Goal: Task Accomplishment & Management: Manage account settings

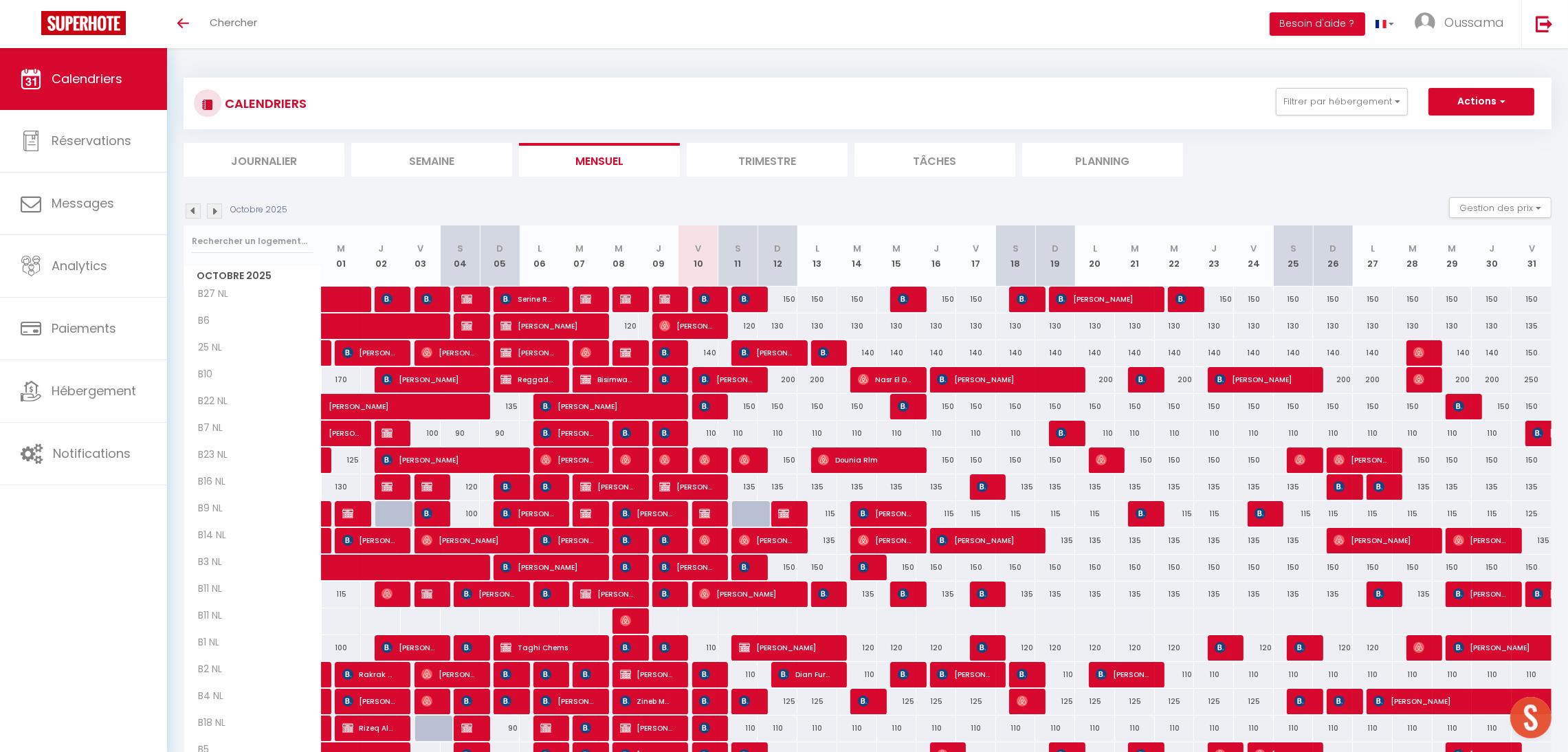
scroll to position [163, 0]
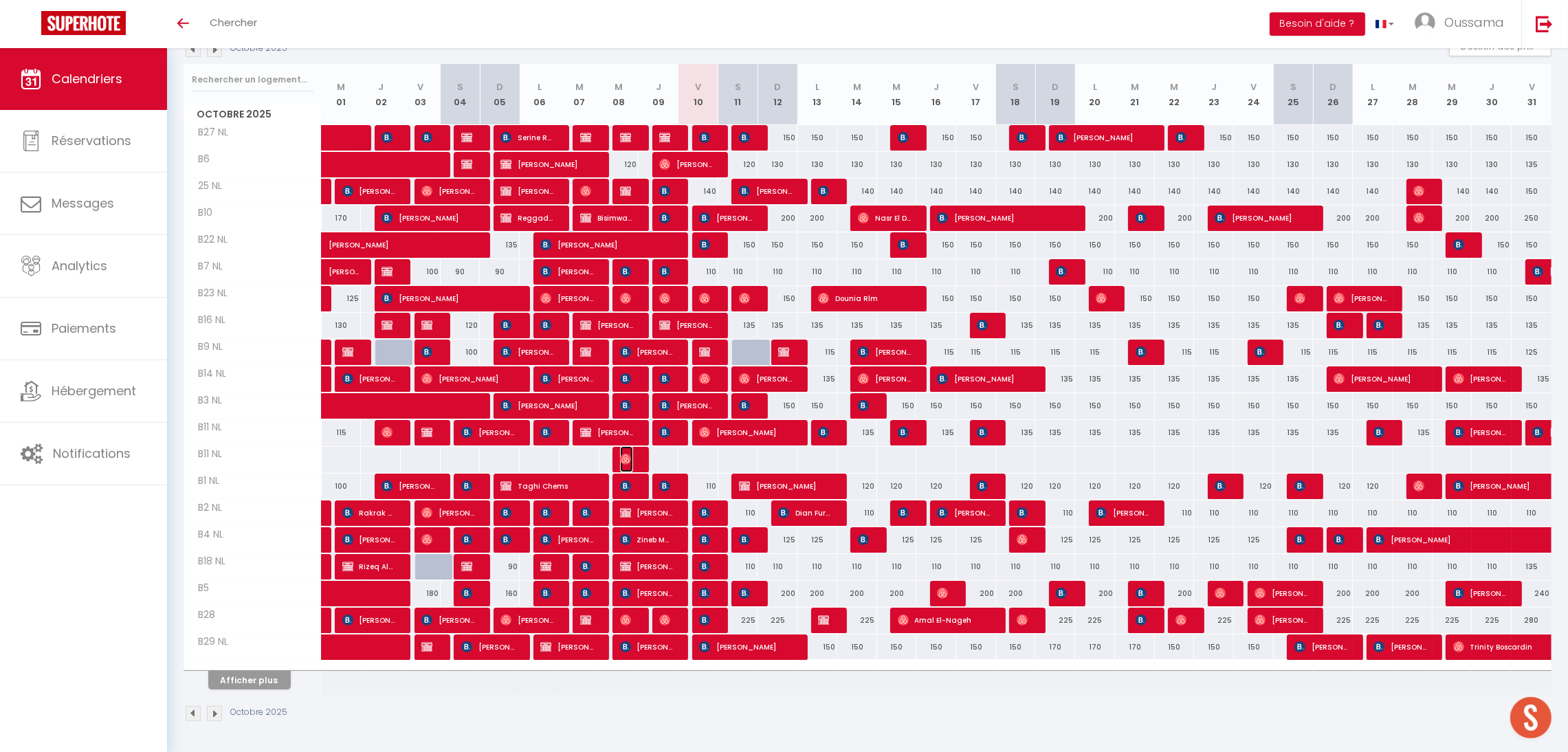
click at [625, 458] on img at bounding box center [626, 459] width 11 height 11
select select "OK"
select select "0"
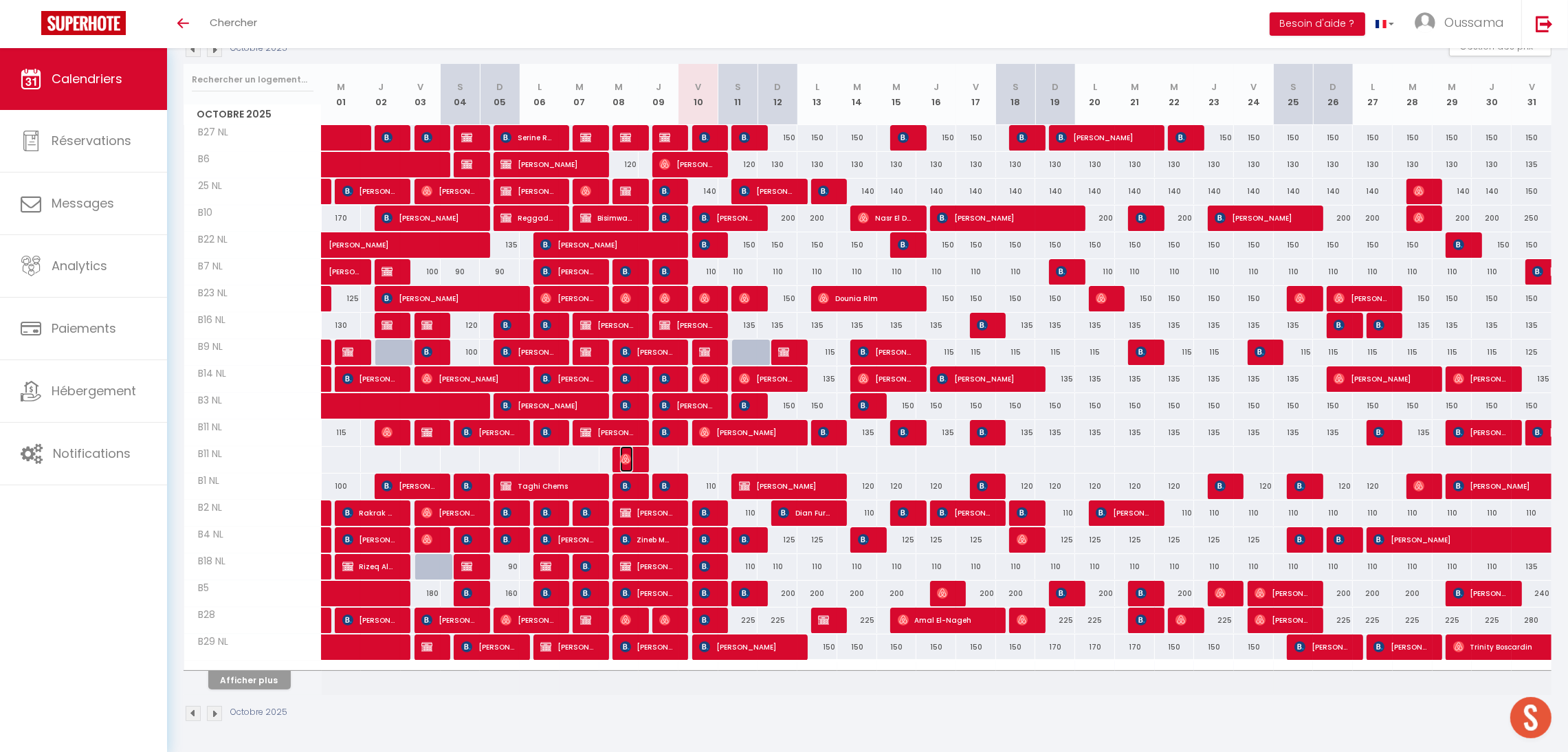
select select "1"
select select
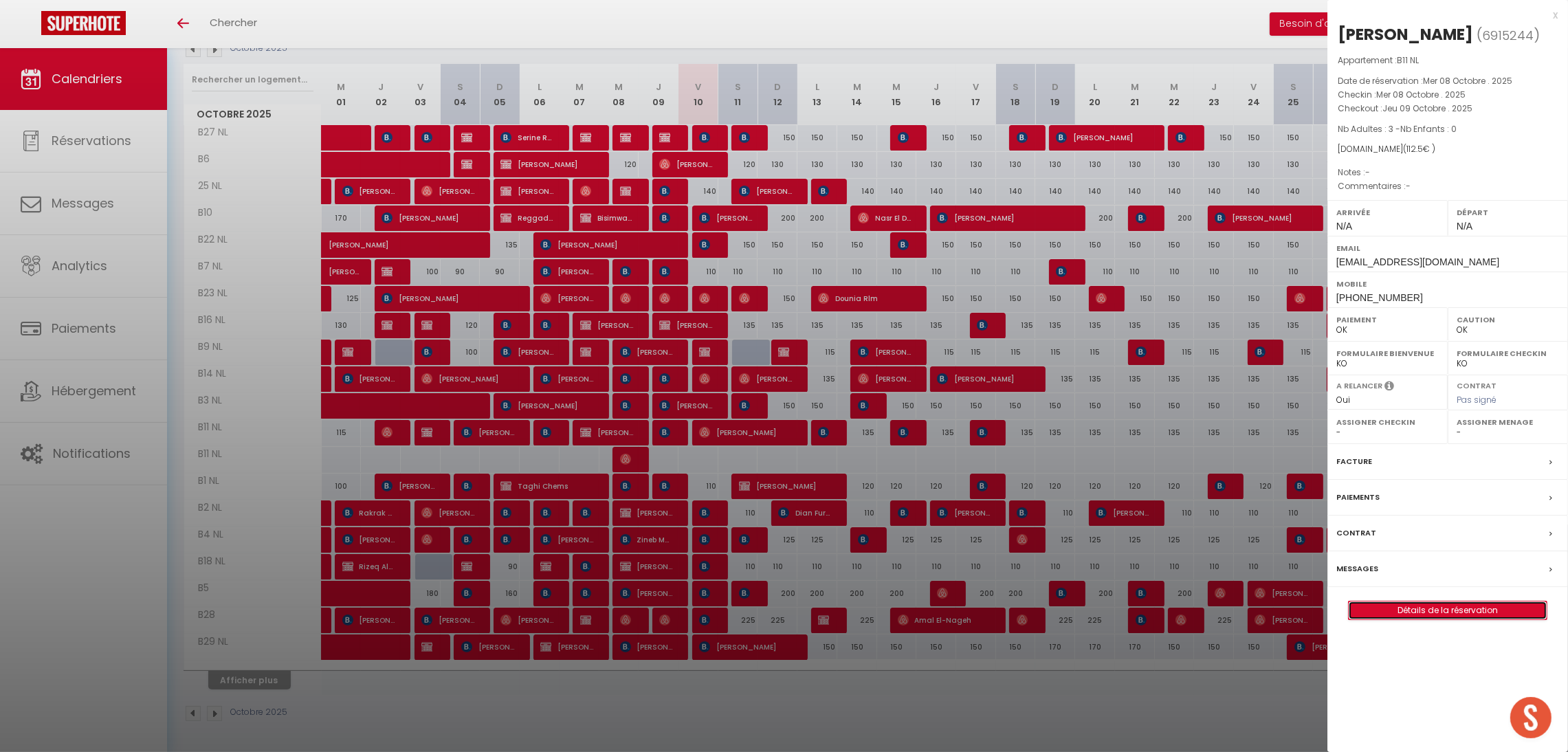
click at [1426, 614] on link "Détails de la réservation" at bounding box center [1448, 610] width 198 height 17
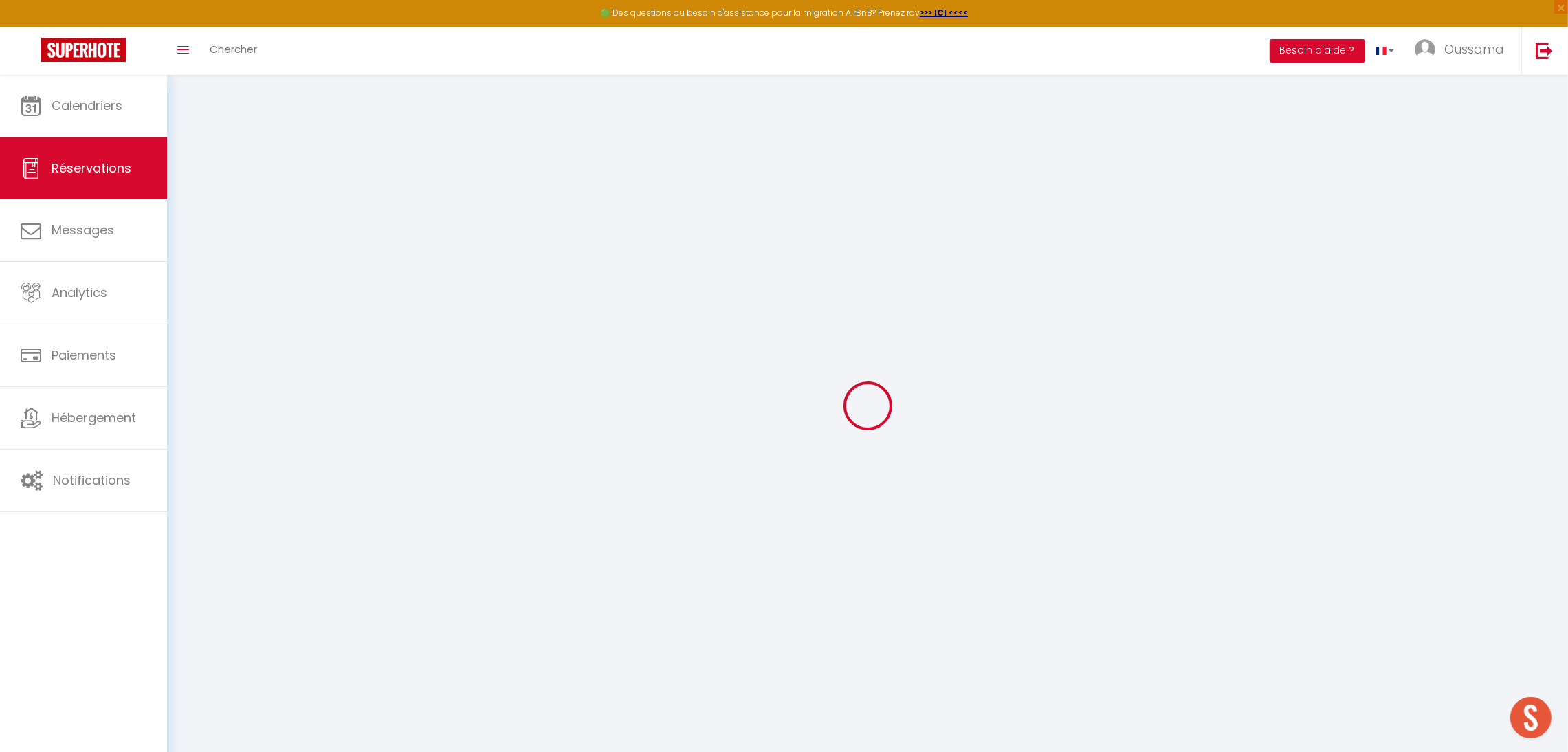
select select
checkbox input "false"
select select
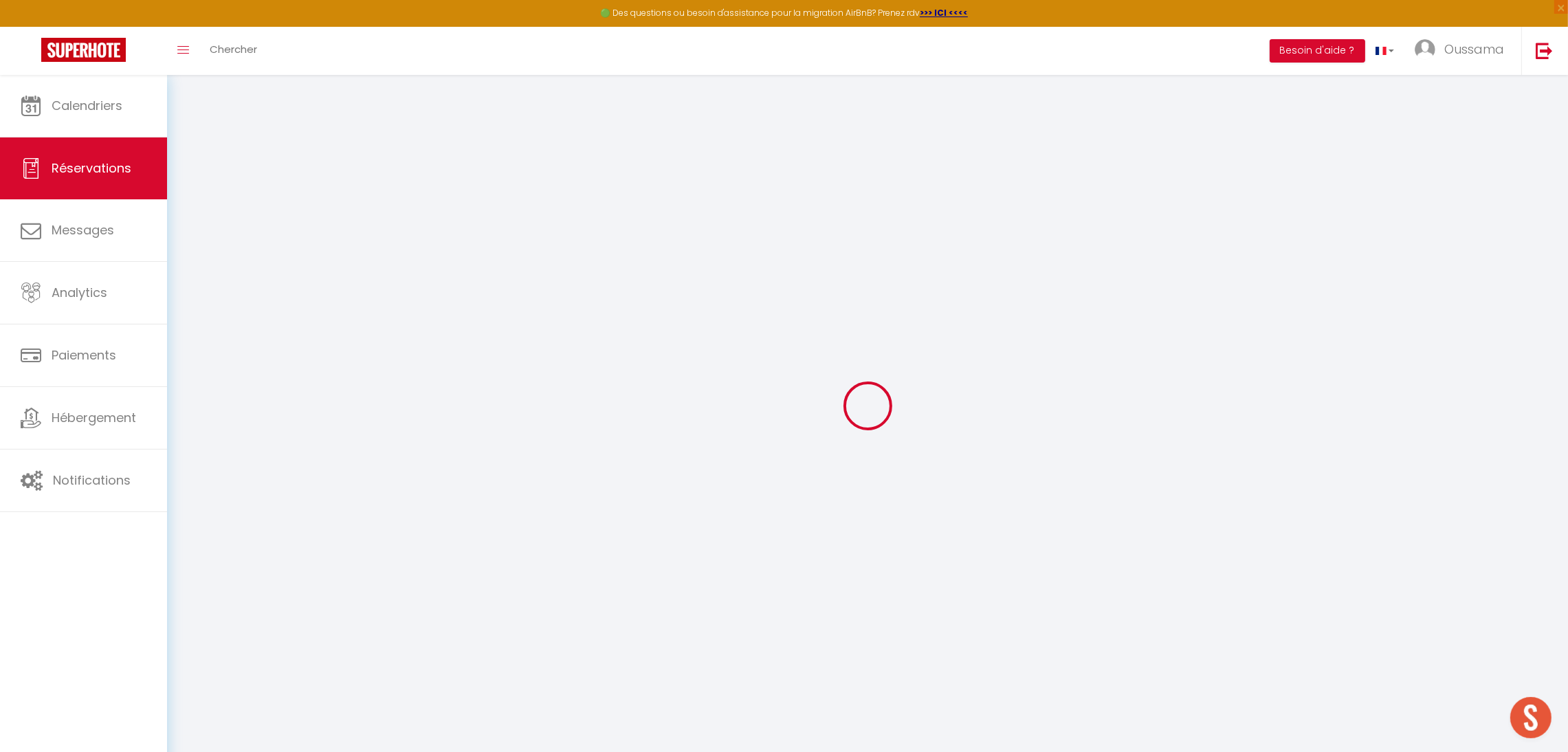
select select
checkbox input "false"
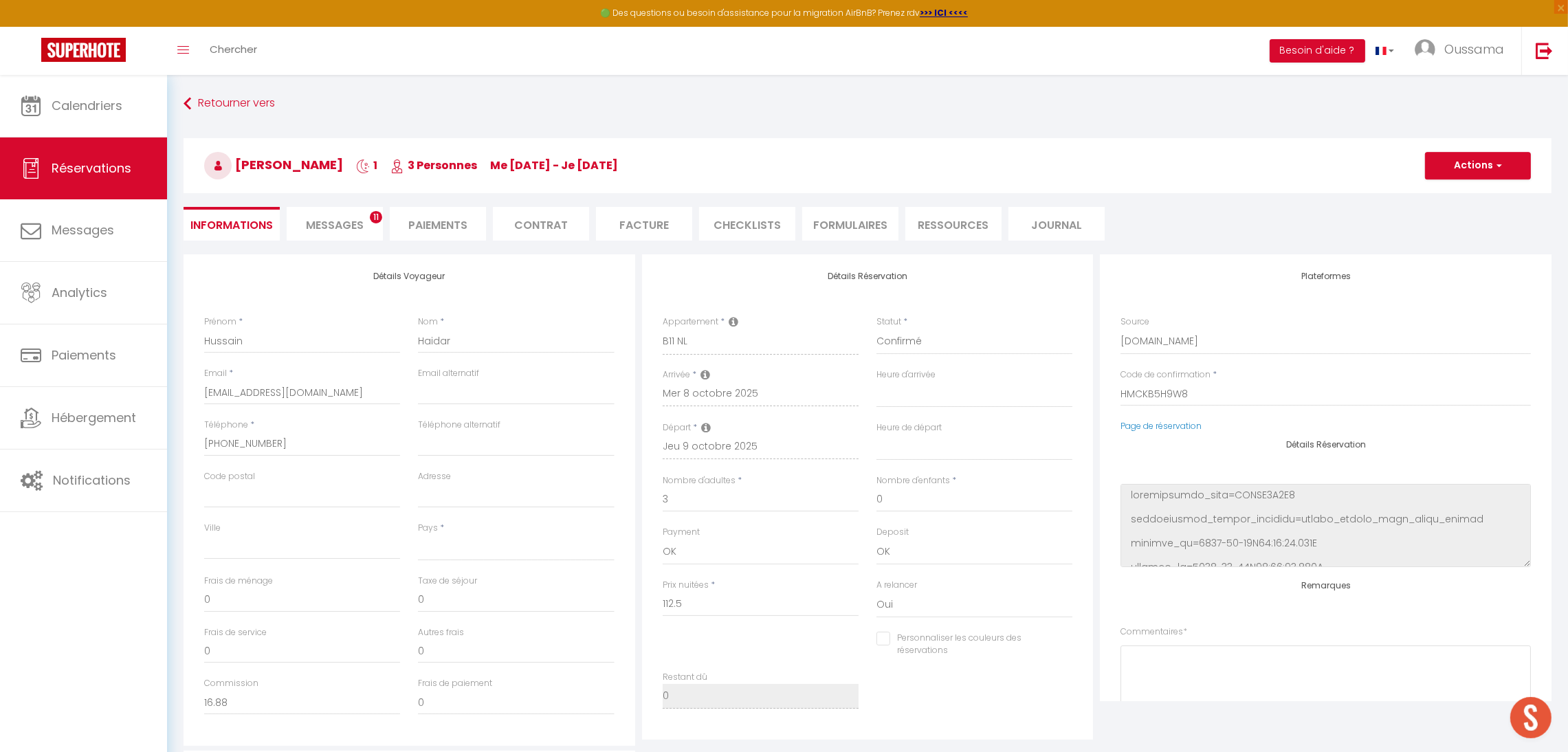
select select
checkbox input "false"
select select
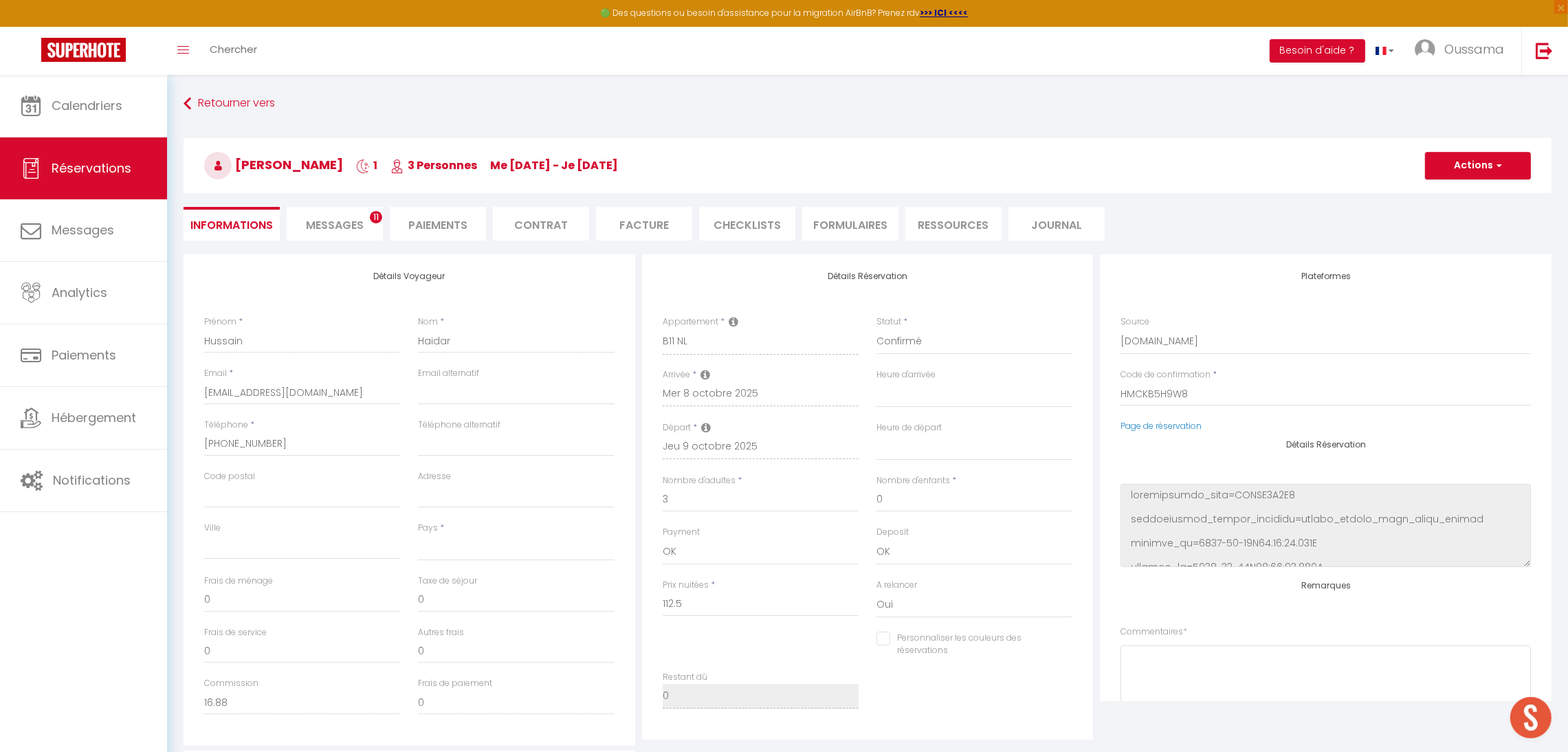
checkbox input "false"
select select
click at [925, 345] on select "Confirmé Non Confirmé [PERSON_NAME] par le voyageur No Show Request" at bounding box center [974, 342] width 196 height 26
select select "3"
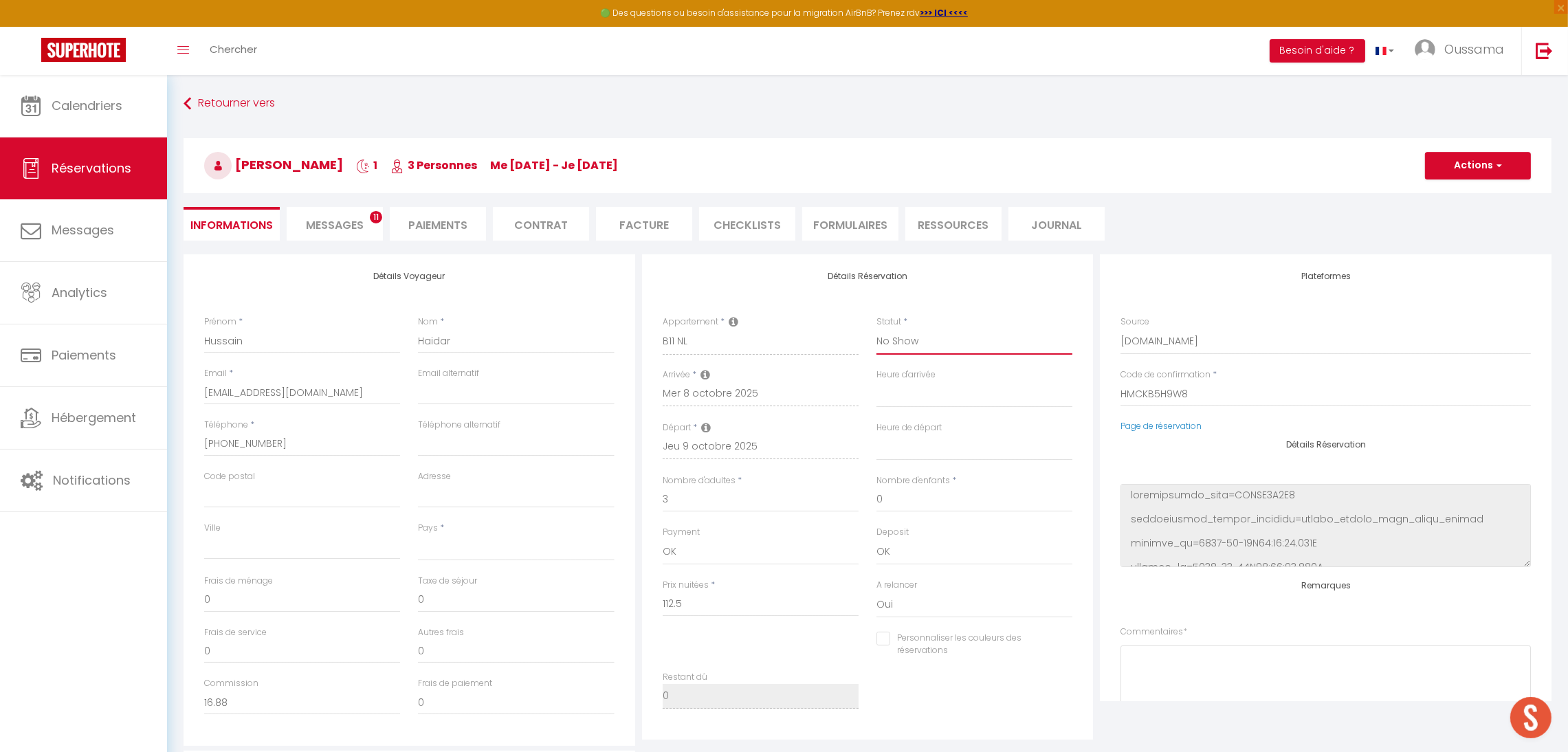
click at [876, 329] on select "Confirmé Non Confirmé [PERSON_NAME] par le voyageur No Show Request" at bounding box center [974, 342] width 196 height 26
select select
checkbox input "false"
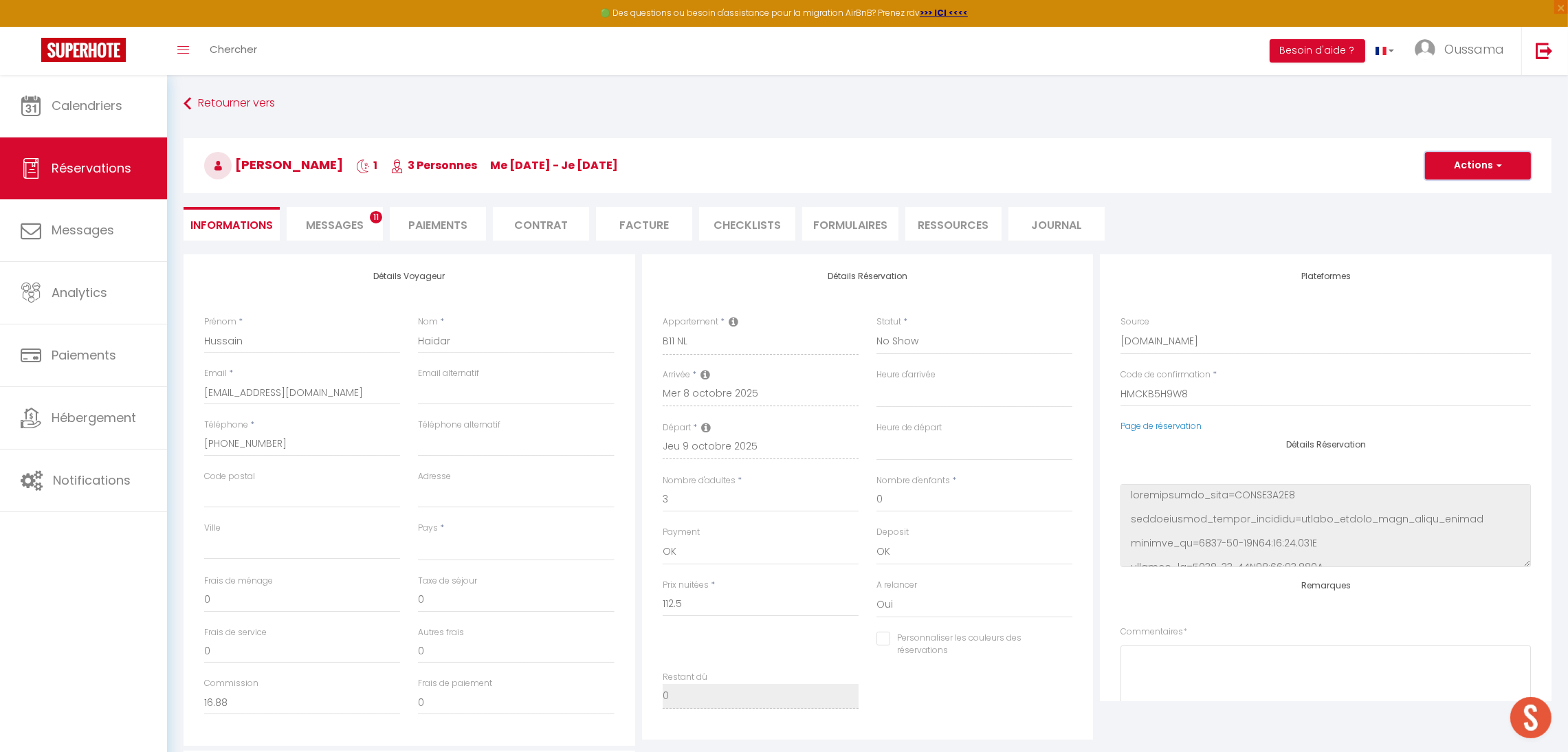
click at [1449, 171] on button "Actions" at bounding box center [1478, 165] width 106 height 28
click at [1442, 196] on link "Enregistrer" at bounding box center [1464, 196] width 108 height 17
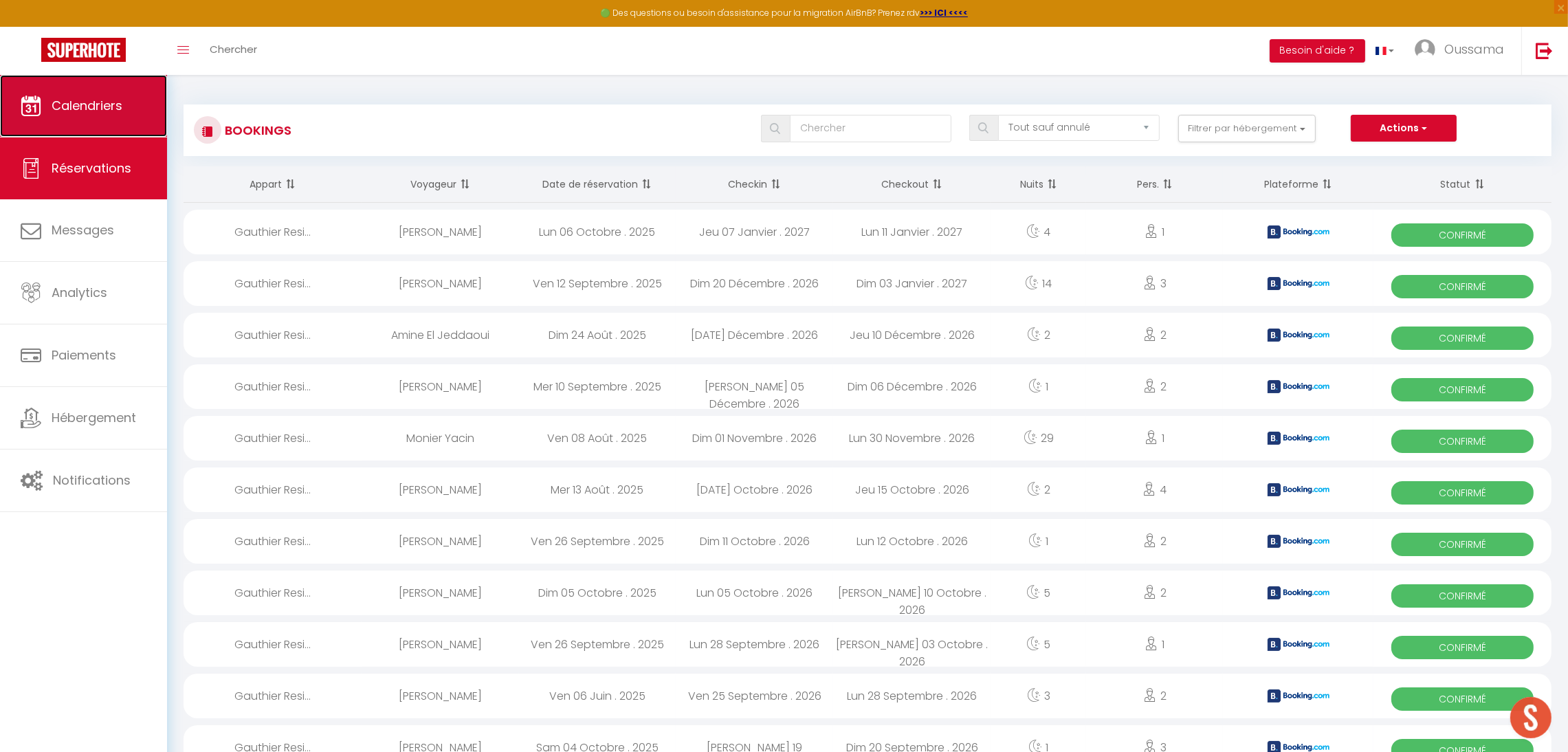
click at [146, 98] on link "Calendriers" at bounding box center [84, 106] width 167 height 62
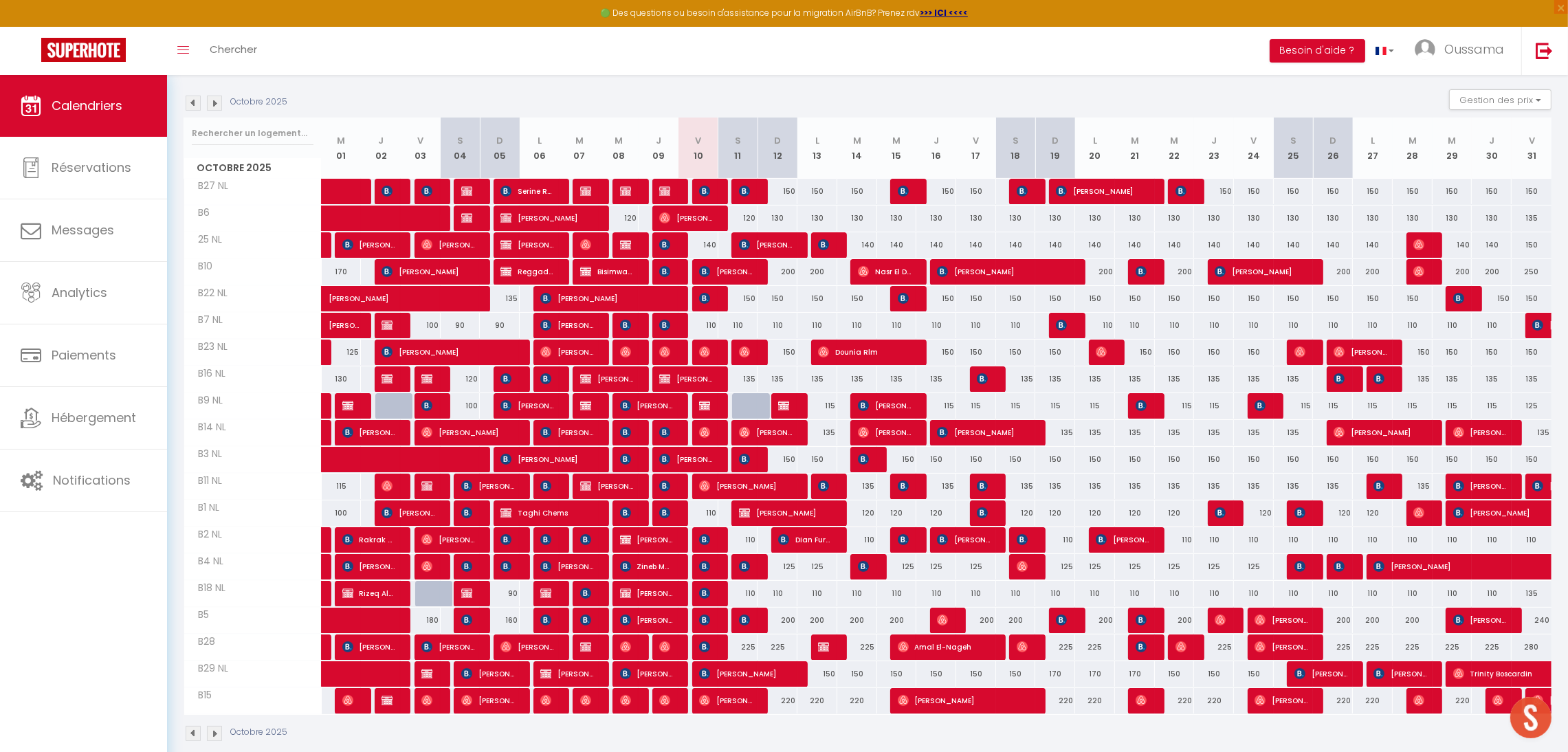
scroll to position [156, 0]
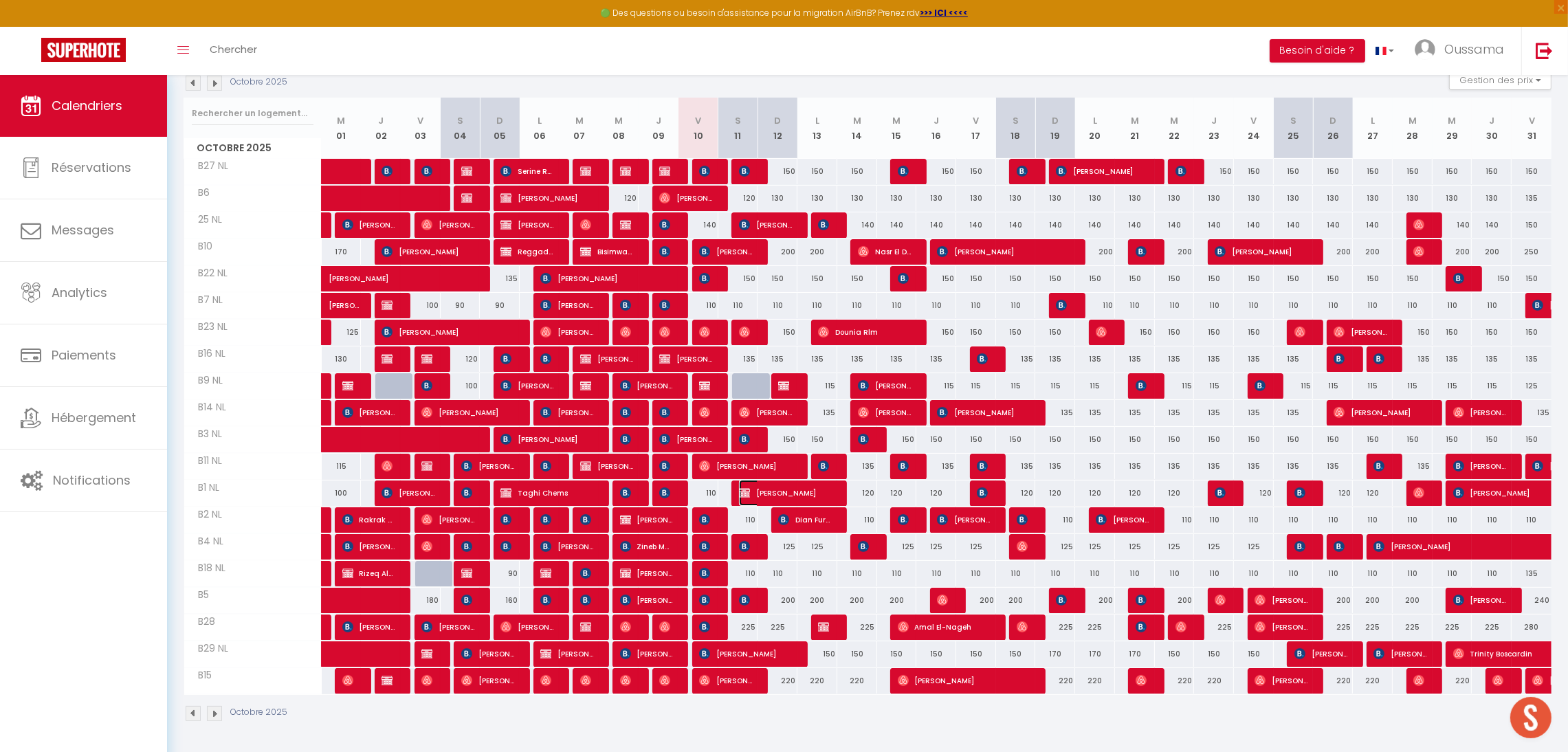
click at [769, 492] on span "[PERSON_NAME]" at bounding box center [785, 492] width 93 height 26
select select "OK"
select select "0"
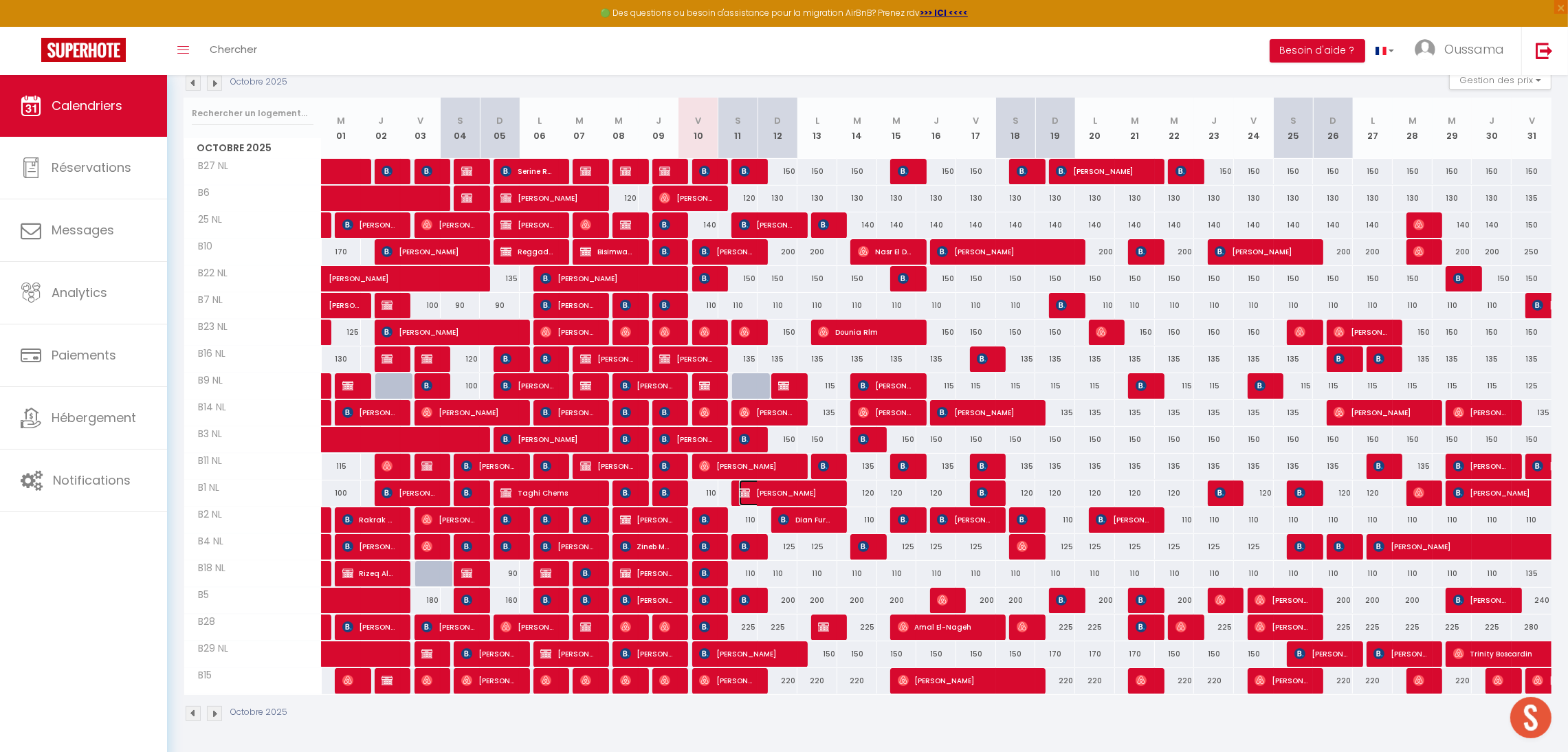
select select "1"
select select
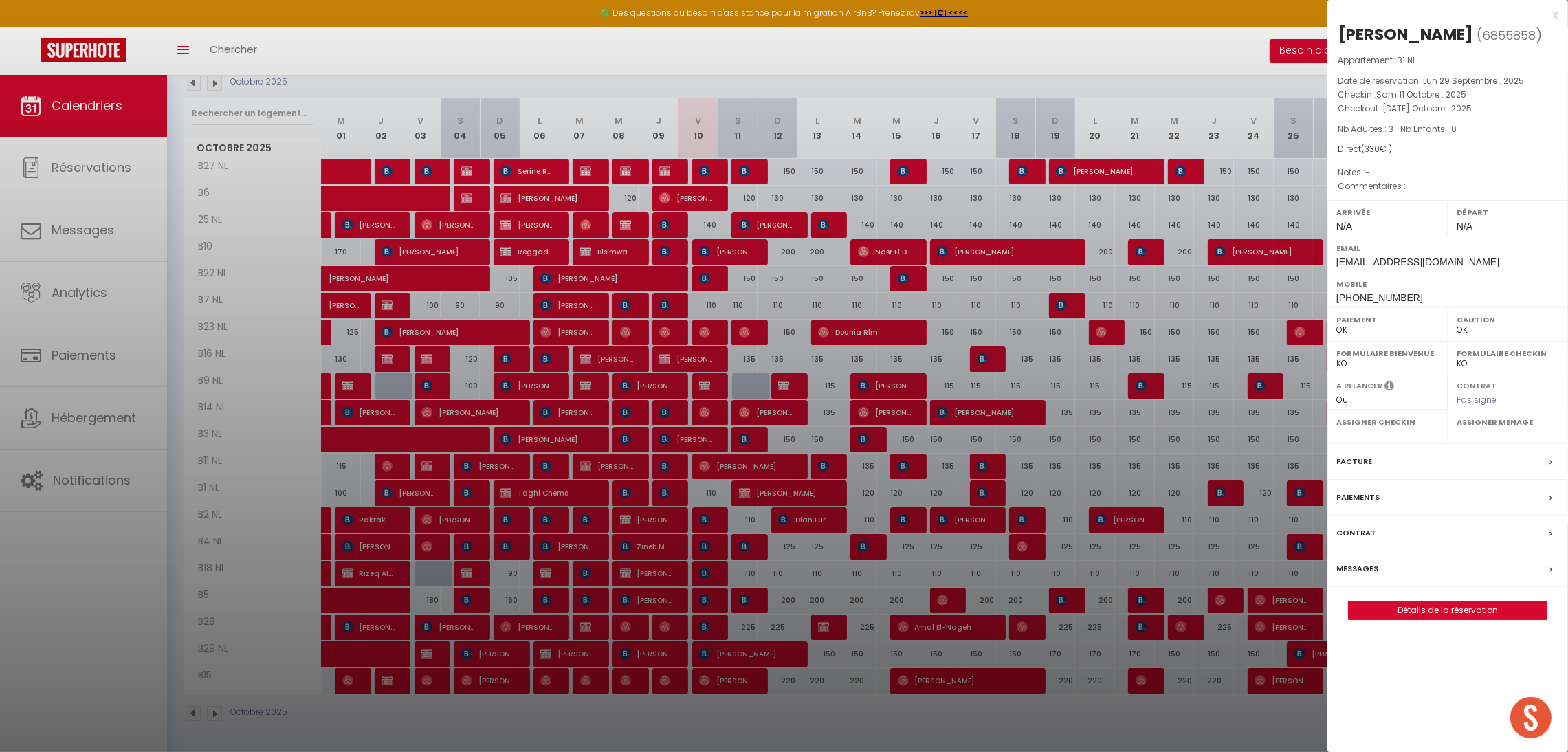
click at [759, 732] on div at bounding box center [784, 376] width 1568 height 752
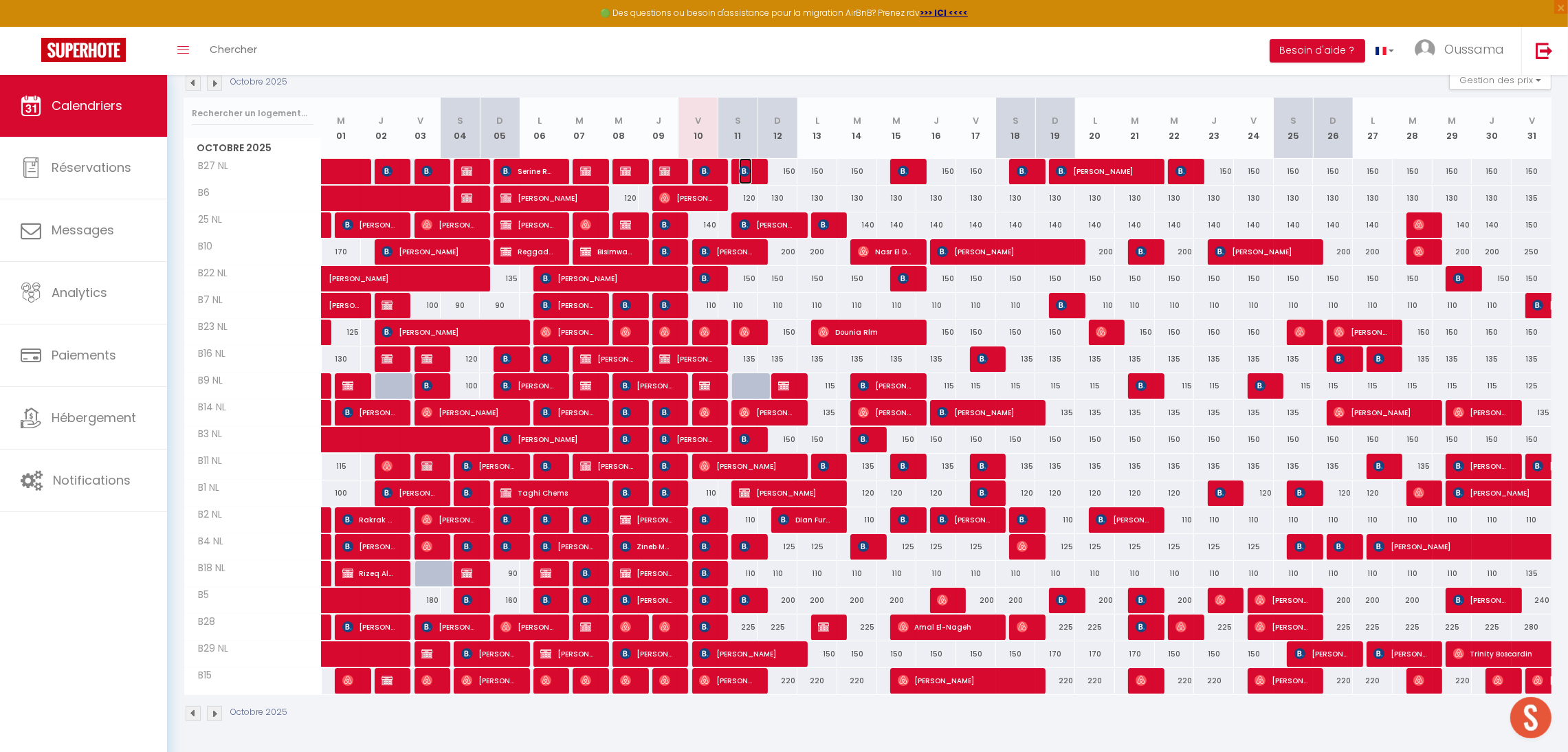
click at [742, 170] on img at bounding box center [745, 171] width 11 height 11
select select "KO"
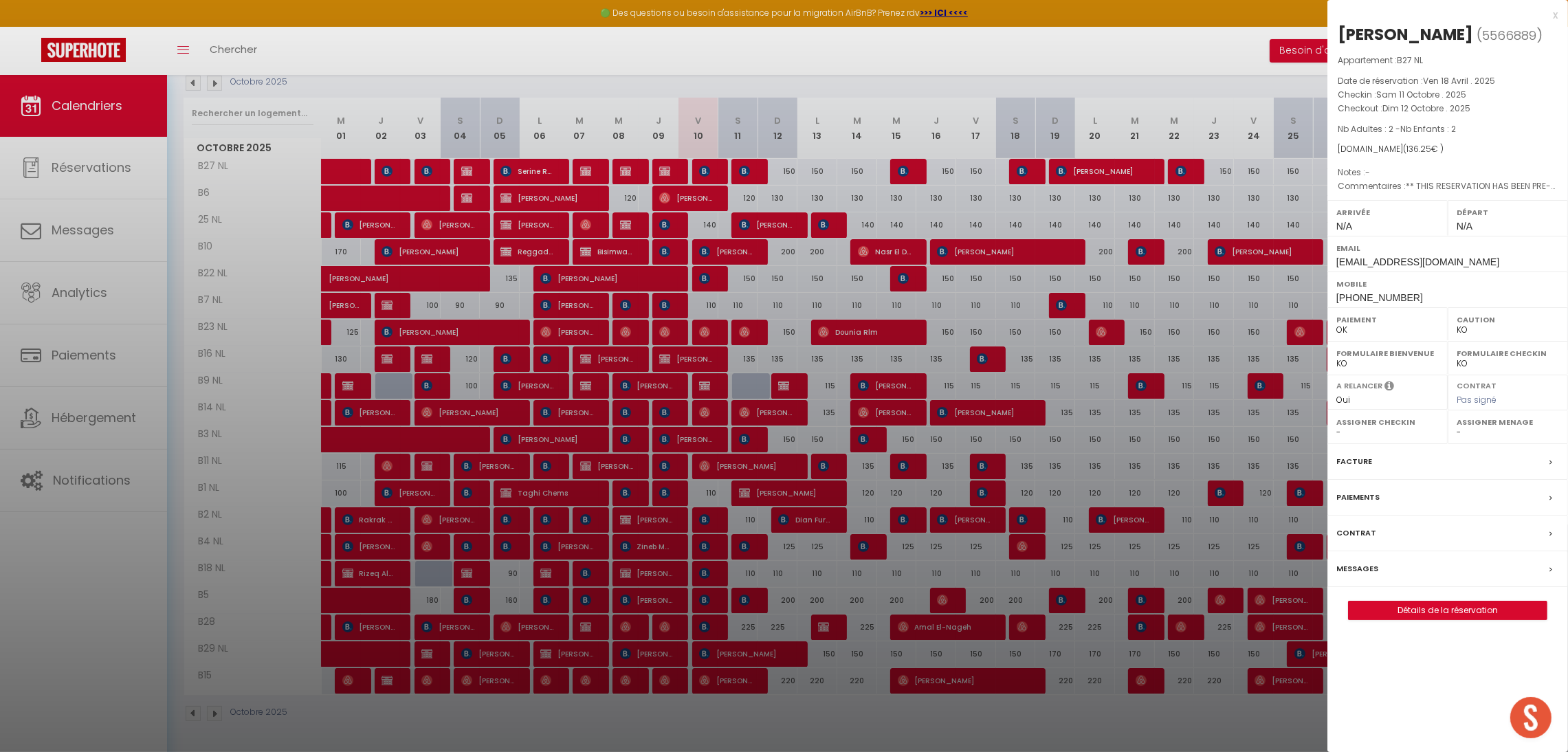
click at [874, 73] on div at bounding box center [784, 376] width 1568 height 752
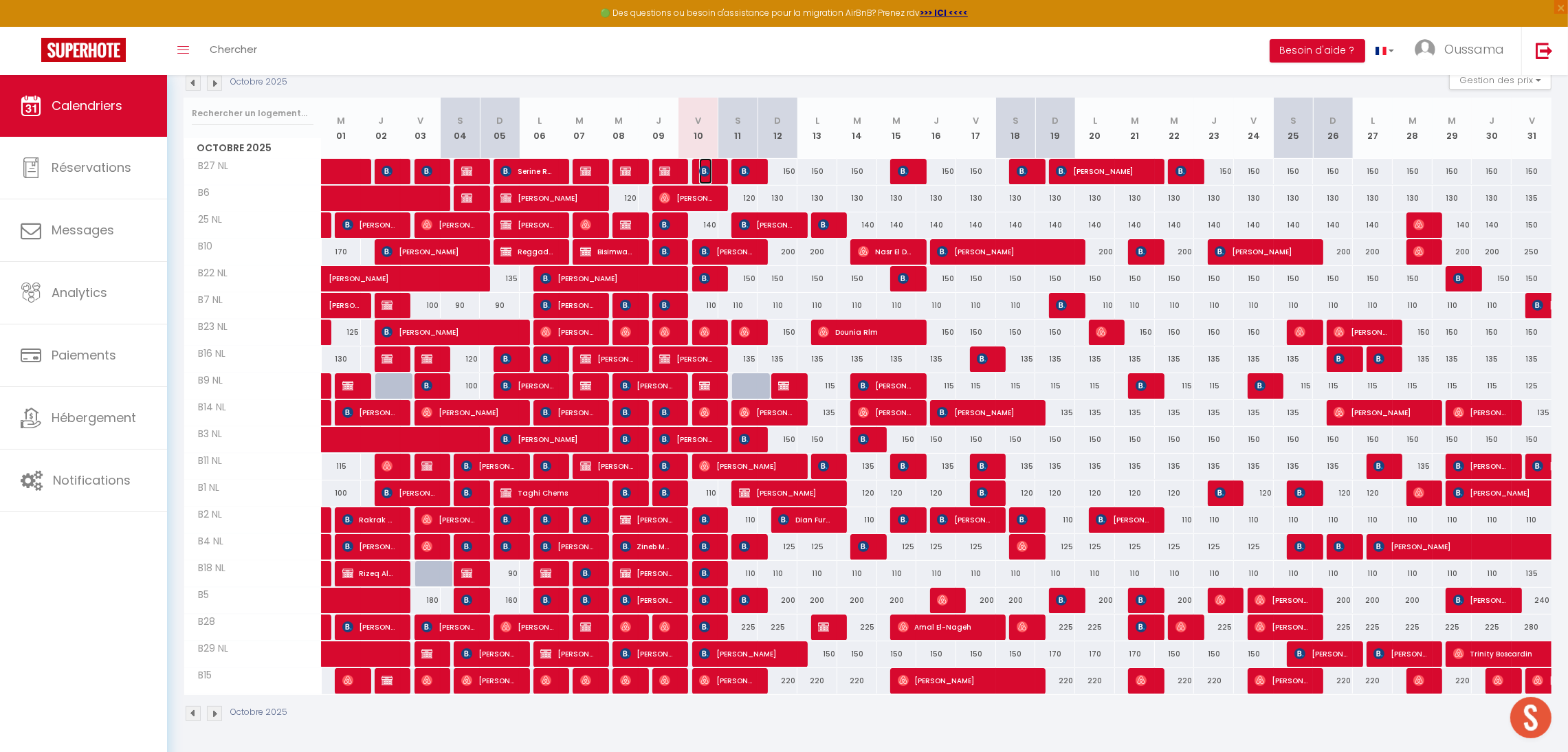
click at [706, 173] on img at bounding box center [705, 171] width 11 height 11
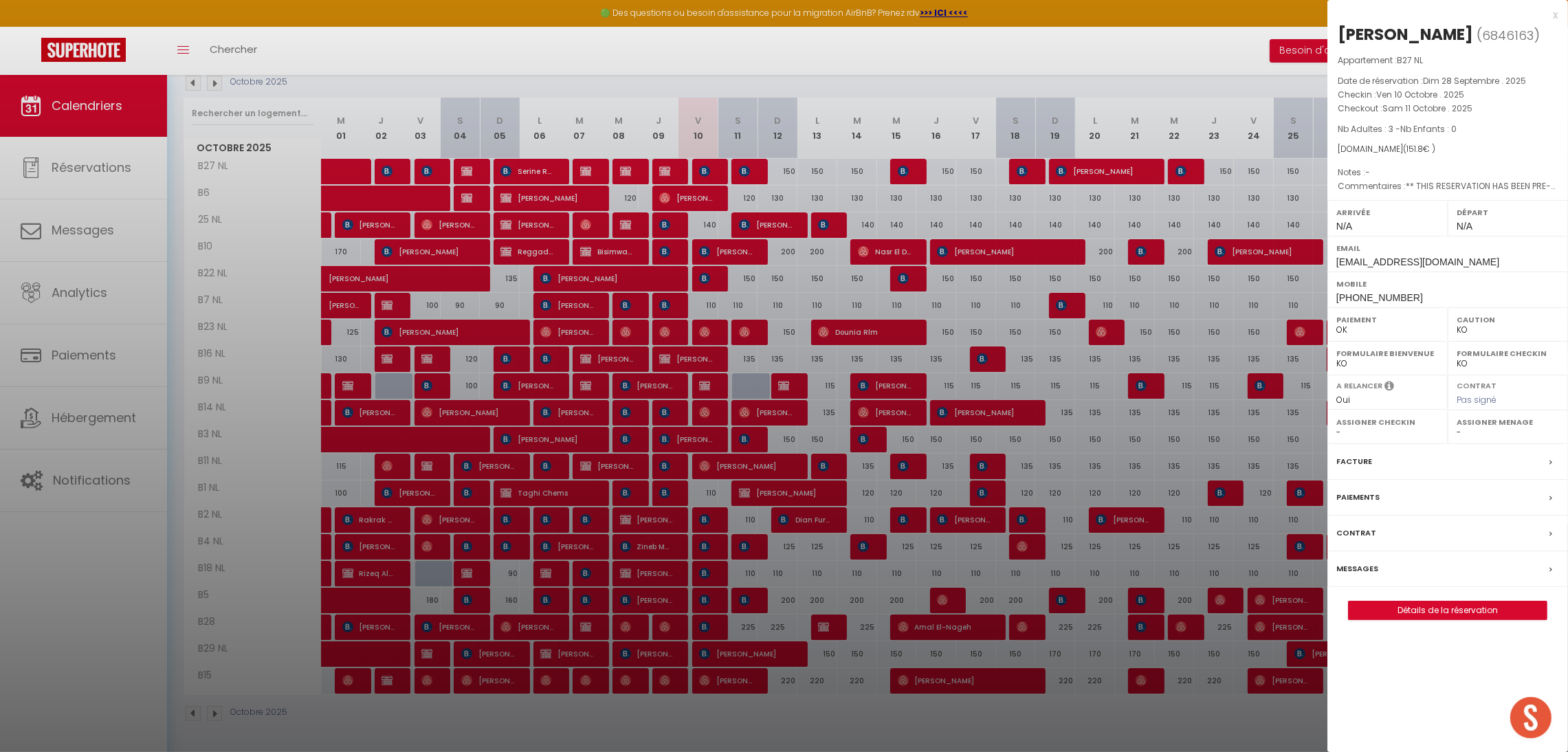
click at [838, 70] on div at bounding box center [784, 376] width 1568 height 752
